Goal: Task Accomplishment & Management: Use online tool/utility

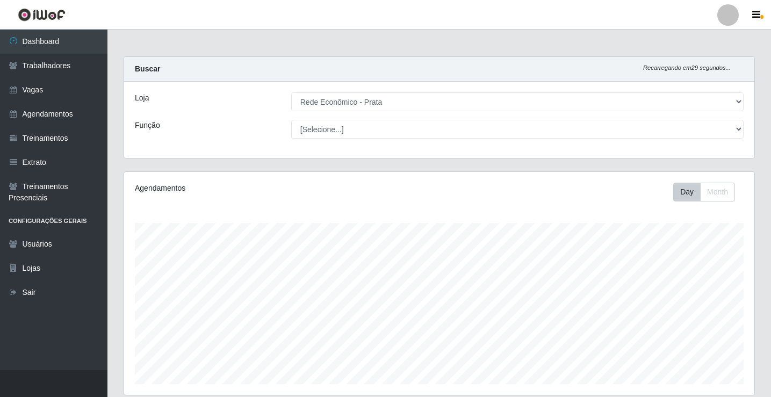
select select "192"
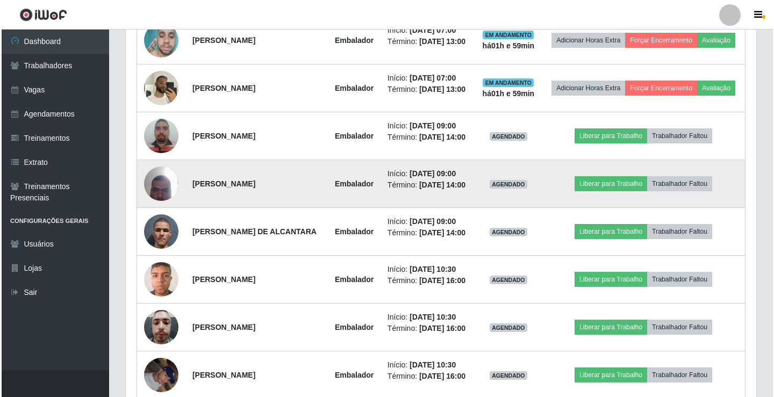
scroll to position [223, 630]
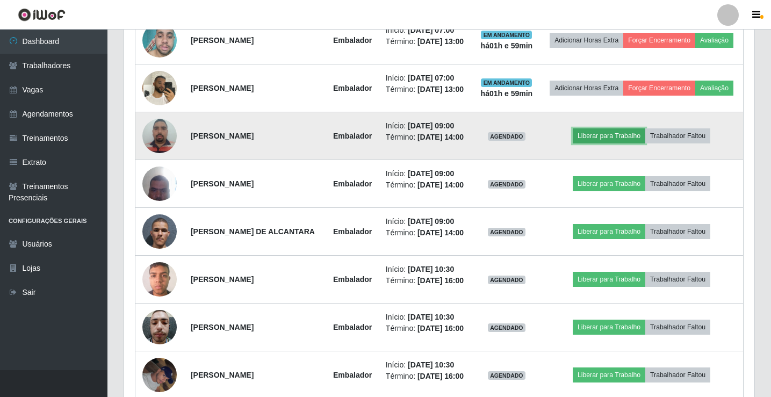
click at [642, 143] on button "Liberar para Trabalho" at bounding box center [609, 135] width 73 height 15
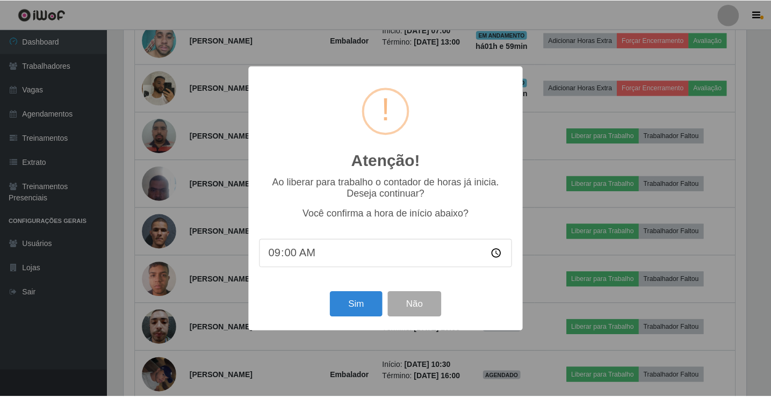
scroll to position [223, 625]
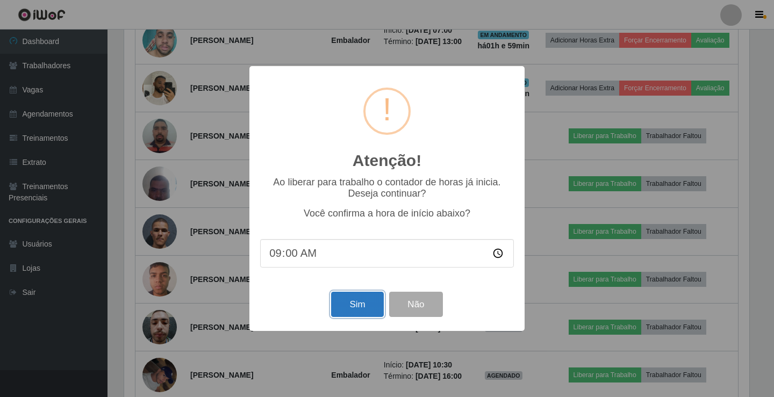
click at [354, 299] on button "Sim" at bounding box center [357, 304] width 52 height 25
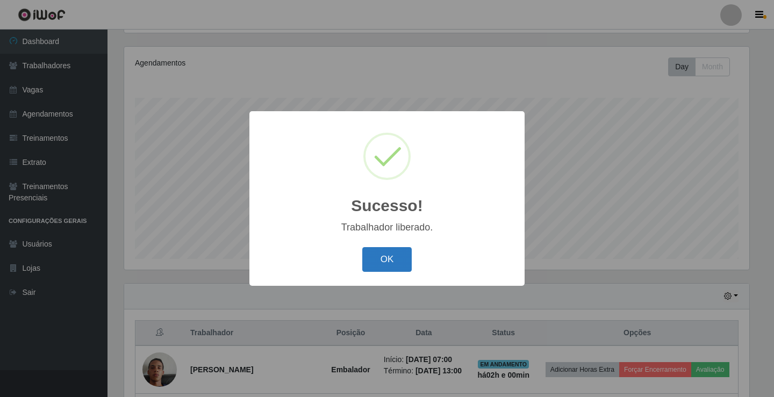
click at [387, 259] on button "OK" at bounding box center [387, 259] width 50 height 25
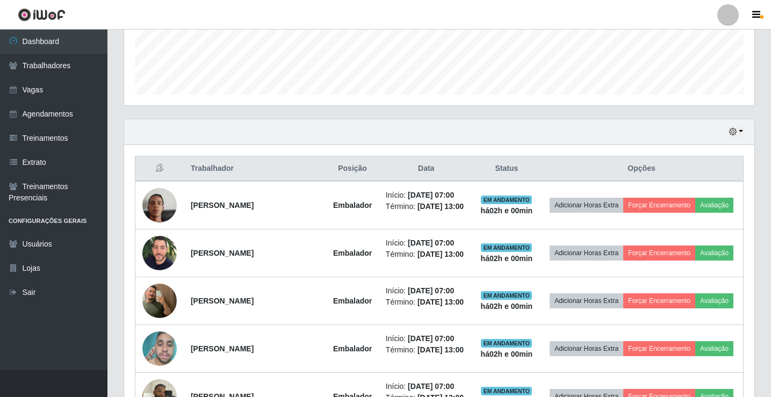
scroll to position [501, 0]
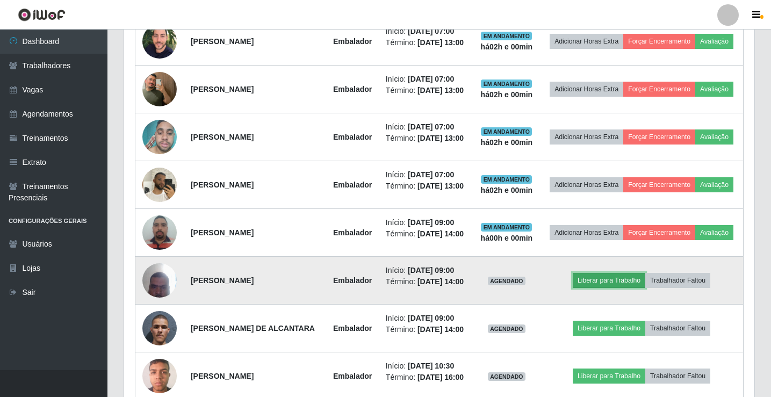
click at [613, 288] on button "Liberar para Trabalho" at bounding box center [609, 280] width 73 height 15
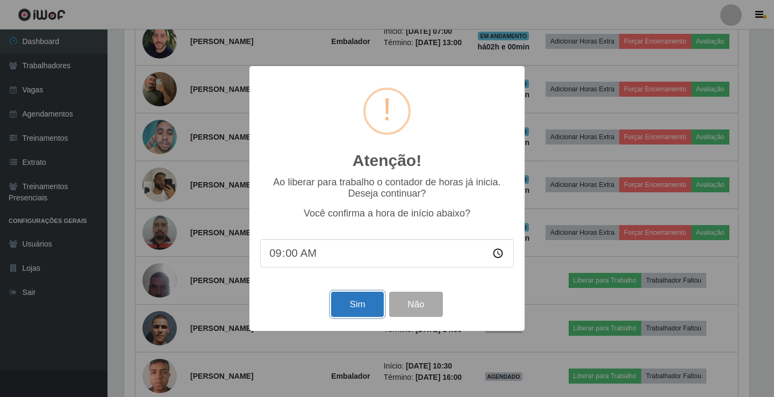
click at [358, 309] on button "Sim" at bounding box center [357, 304] width 52 height 25
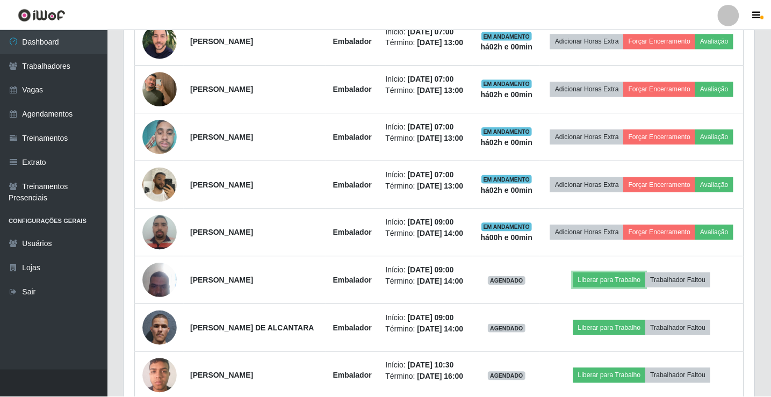
scroll to position [223, 630]
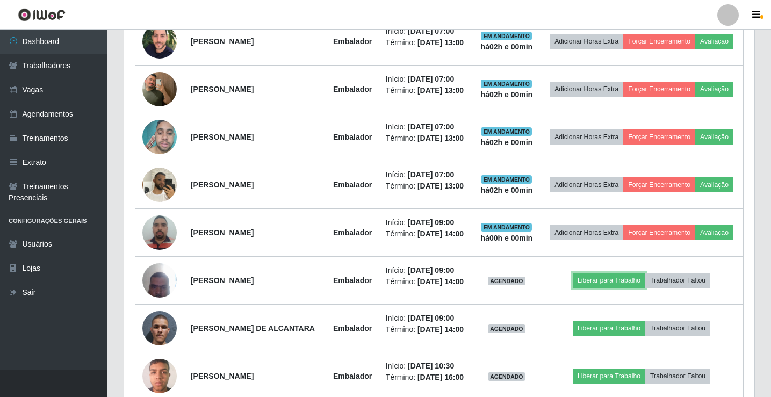
click at [573, 273] on button "Liberar para Trabalho" at bounding box center [609, 280] width 73 height 15
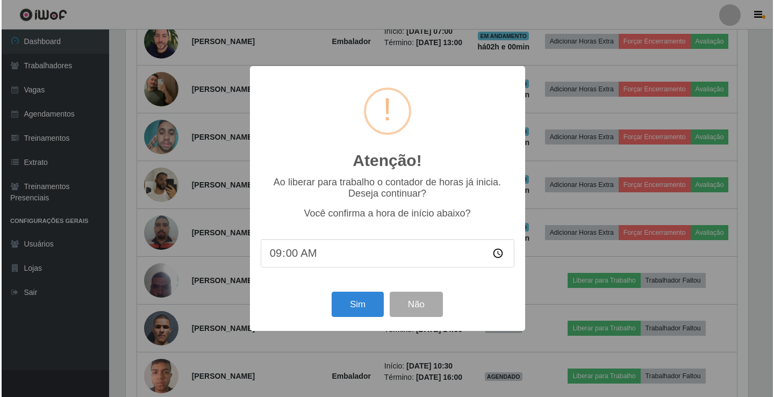
scroll to position [125, 0]
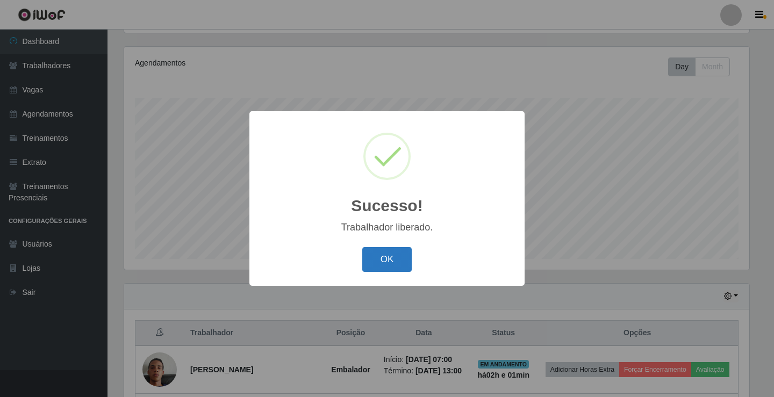
click at [388, 256] on button "OK" at bounding box center [387, 259] width 50 height 25
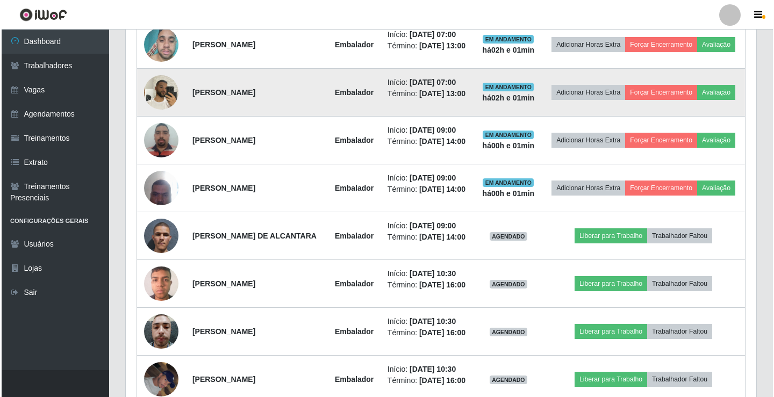
scroll to position [609, 0]
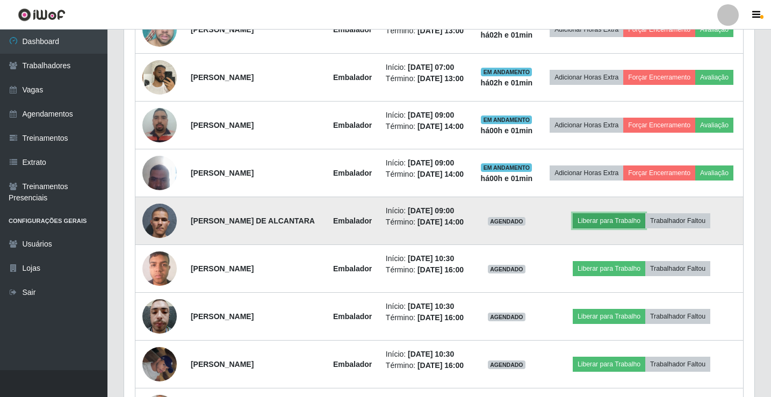
click at [604, 228] on button "Liberar para Trabalho" at bounding box center [609, 220] width 73 height 15
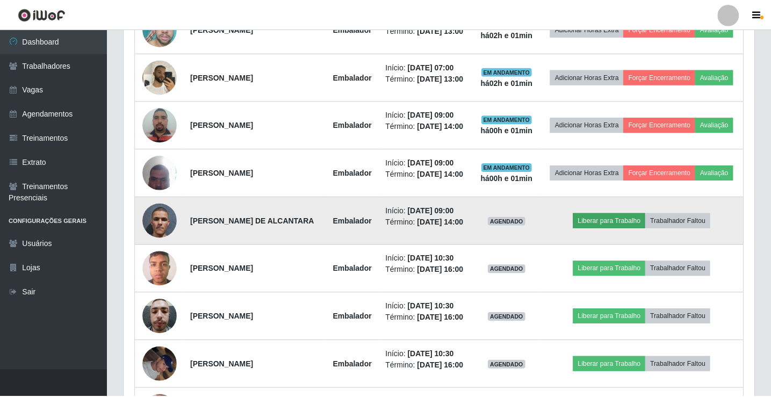
scroll to position [223, 625]
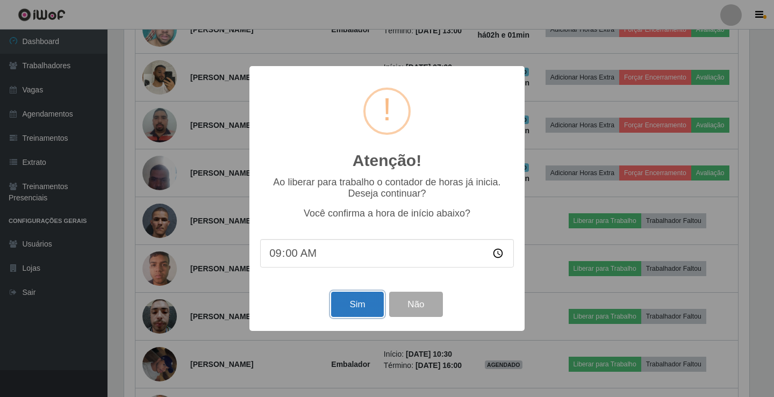
click at [367, 306] on button "Sim" at bounding box center [357, 304] width 52 height 25
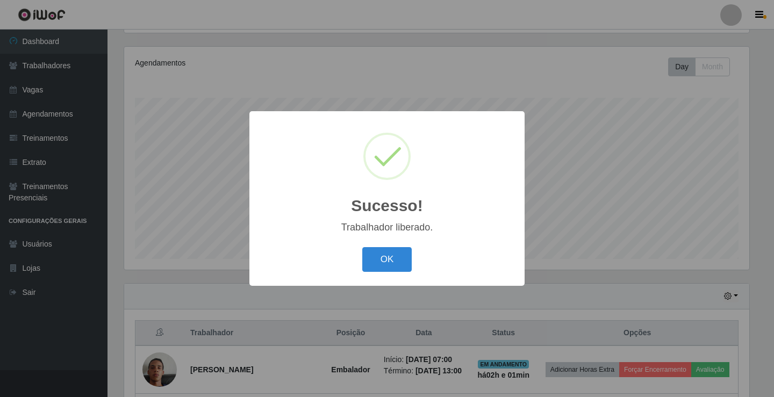
click at [362, 247] on button "OK" at bounding box center [387, 259] width 50 height 25
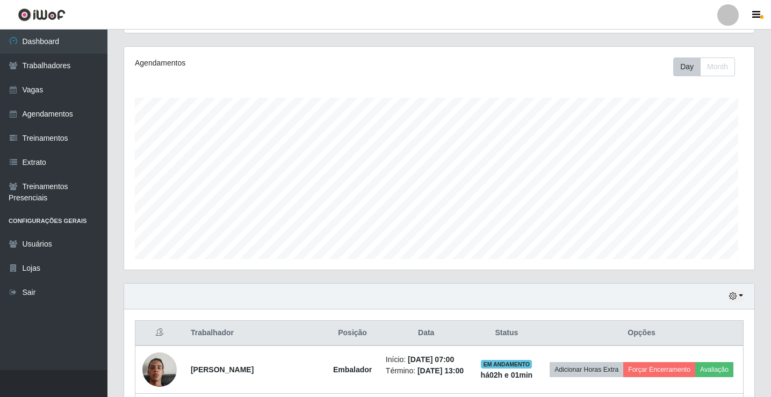
scroll to position [223, 630]
